Goal: Find specific page/section: Find specific page/section

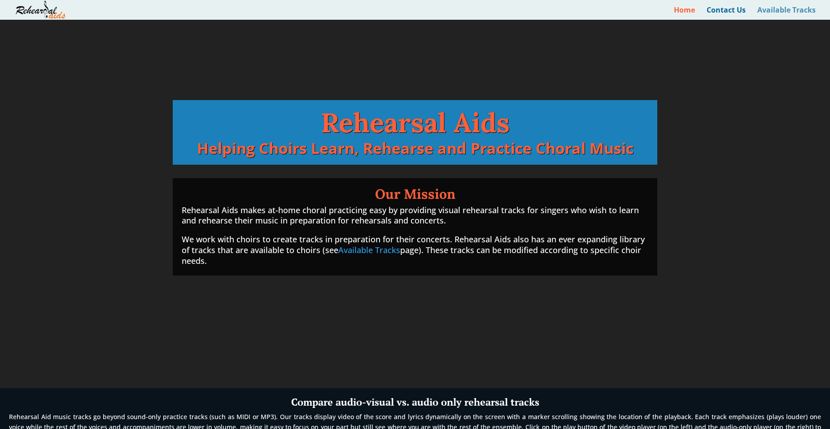
click at [781, 9] on link "Available Tracks" at bounding box center [787, 13] width 58 height 13
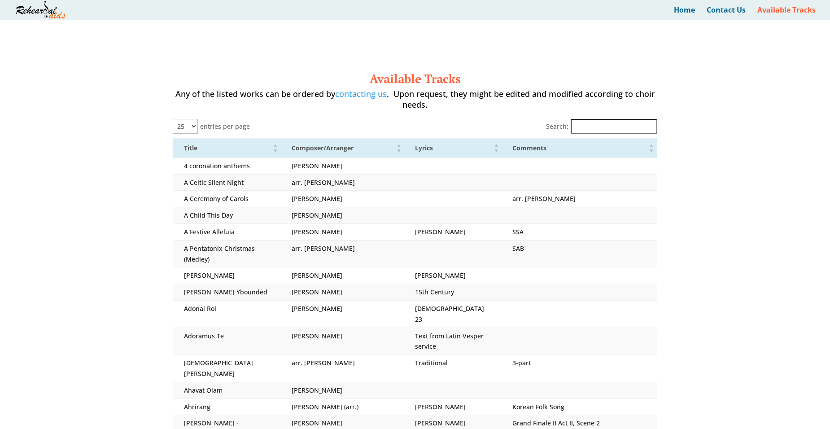
select select "25"
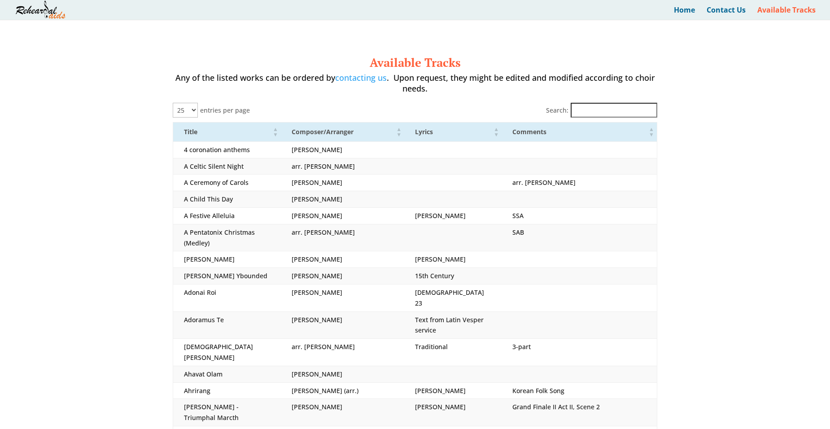
click at [587, 113] on input "Search:" at bounding box center [614, 110] width 87 height 15
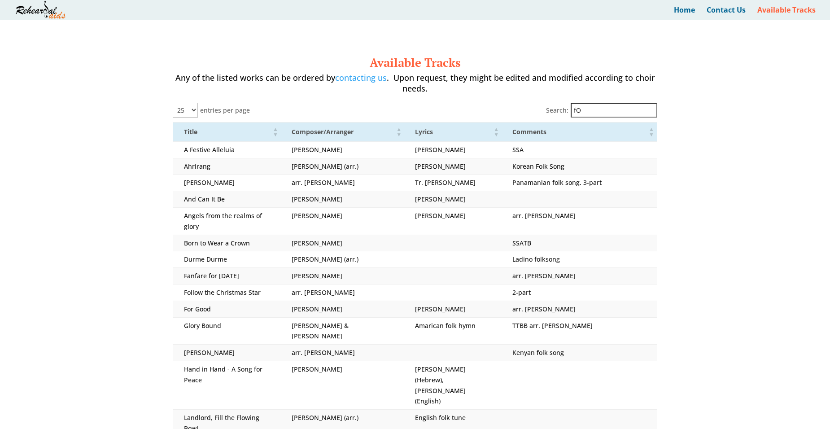
type input "f"
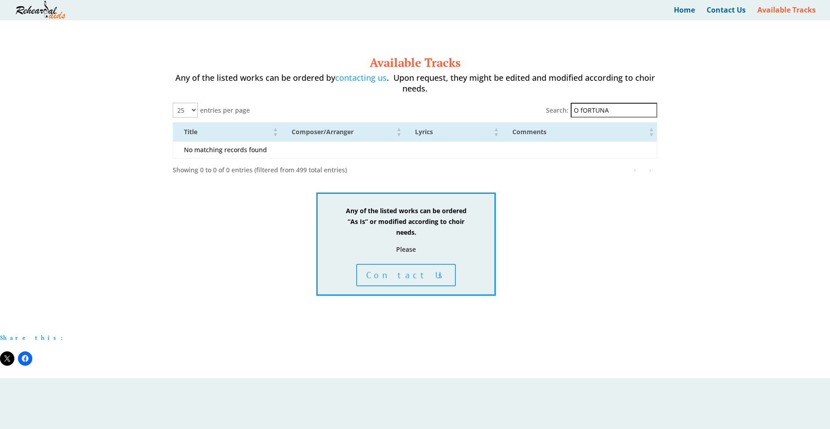
click at [203, 253] on div "Available Tracks Any of the listed works can be ordered by contacting us . Upon…" at bounding box center [415, 176] width 485 height 240
click at [620, 108] on input "O fORTUNA" at bounding box center [614, 110] width 87 height 15
type input "O"
type input "f"
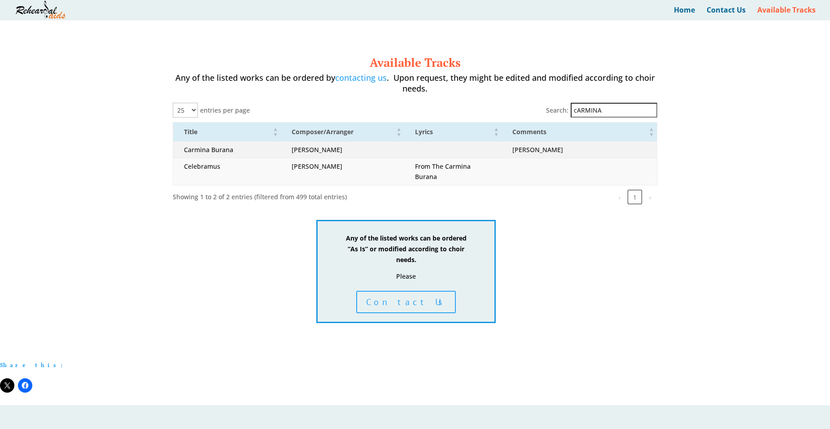
type input "cARMINA"
click at [219, 153] on td "Carmina Burana" at bounding box center [227, 149] width 108 height 17
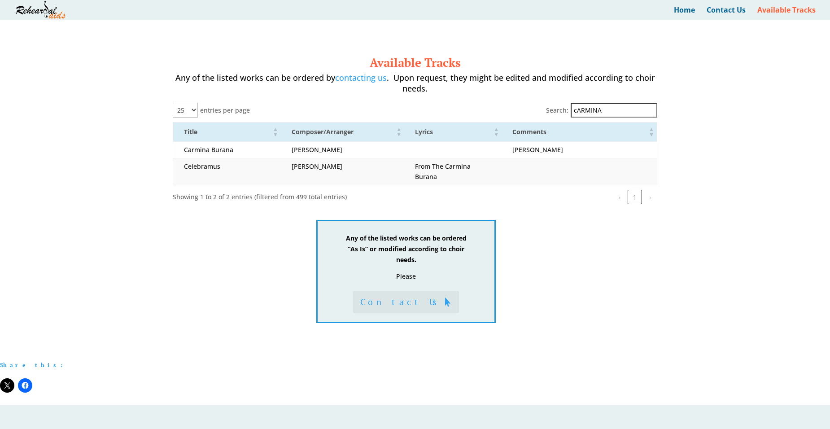
click at [416, 305] on link "Contact Us" at bounding box center [406, 302] width 106 height 22
